Goal: Find specific page/section

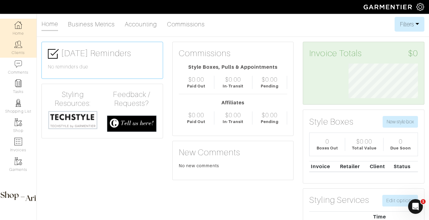
click at [18, 50] on link "Clients" at bounding box center [18, 47] width 37 height 19
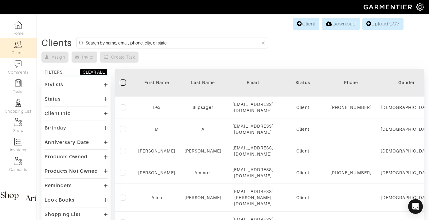
click at [119, 44] on input at bounding box center [173, 43] width 175 height 8
type input "cheryl"
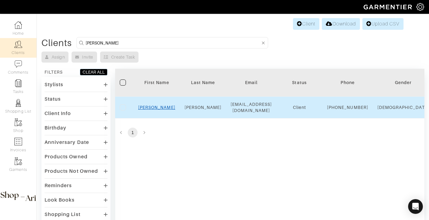
click at [157, 110] on link "Cheryl" at bounding box center [156, 107] width 37 height 5
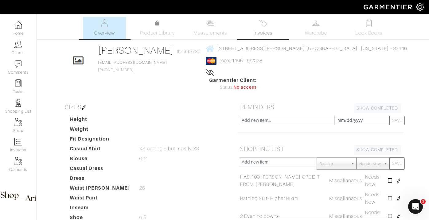
click at [262, 31] on span "Invoices" at bounding box center [263, 32] width 19 height 7
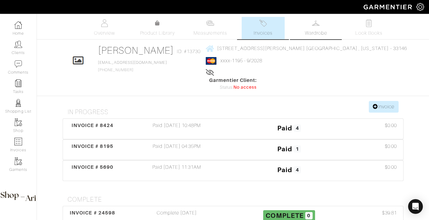
click at [311, 21] on link "Wardrobe" at bounding box center [315, 28] width 43 height 22
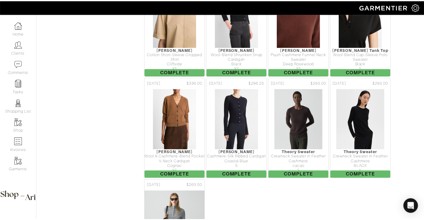
scroll to position [556, 0]
